Goal: Find specific page/section

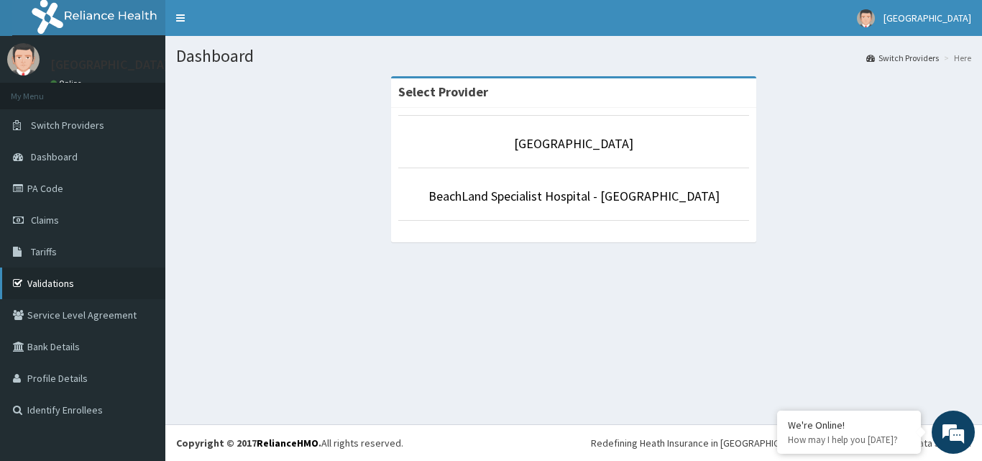
click at [45, 283] on link "Validations" at bounding box center [82, 283] width 165 height 32
